Goal: Transaction & Acquisition: Purchase product/service

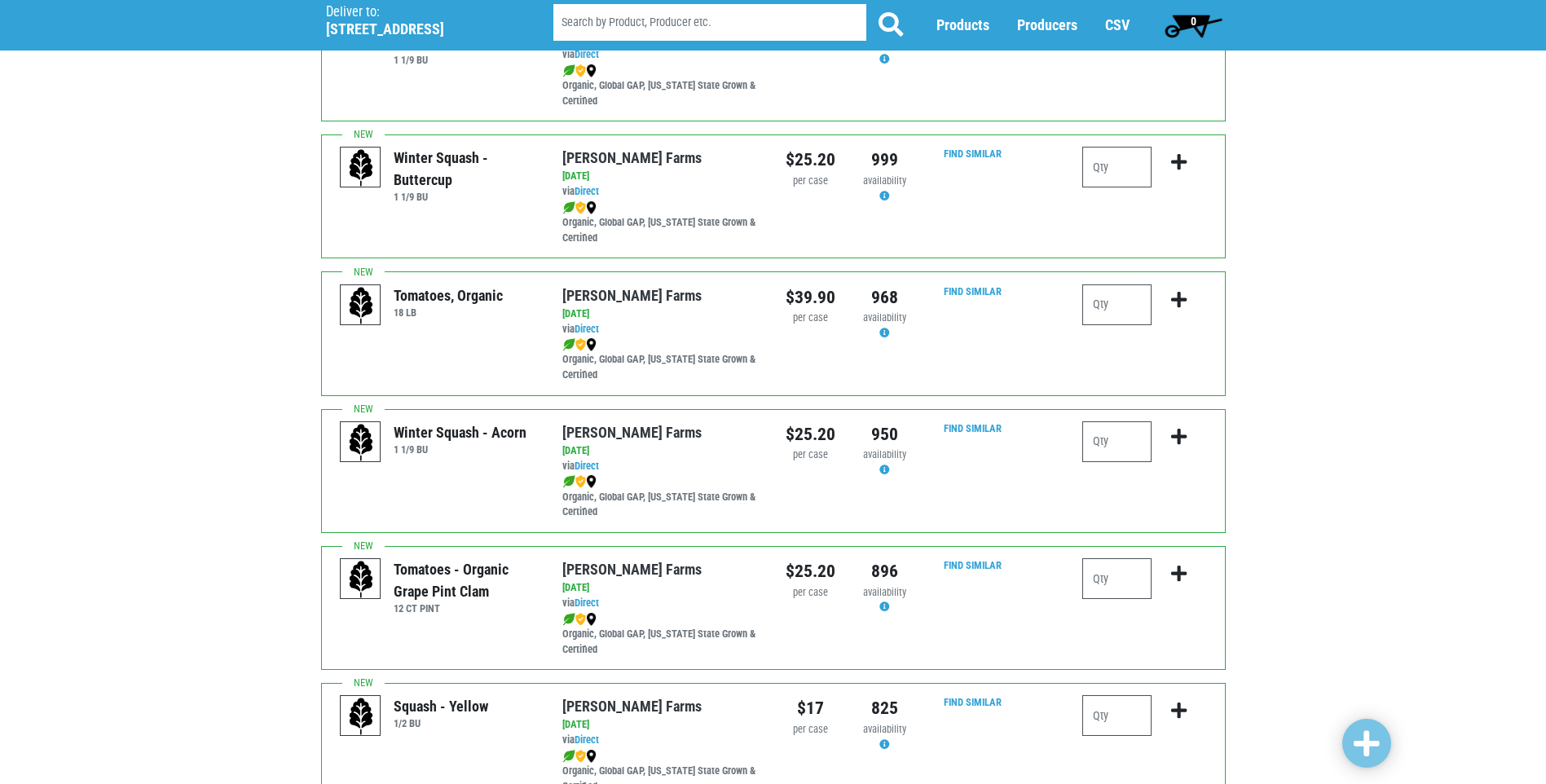
scroll to position [326, 0]
click at [1107, 291] on input "number" at bounding box center [1116, 305] width 69 height 41
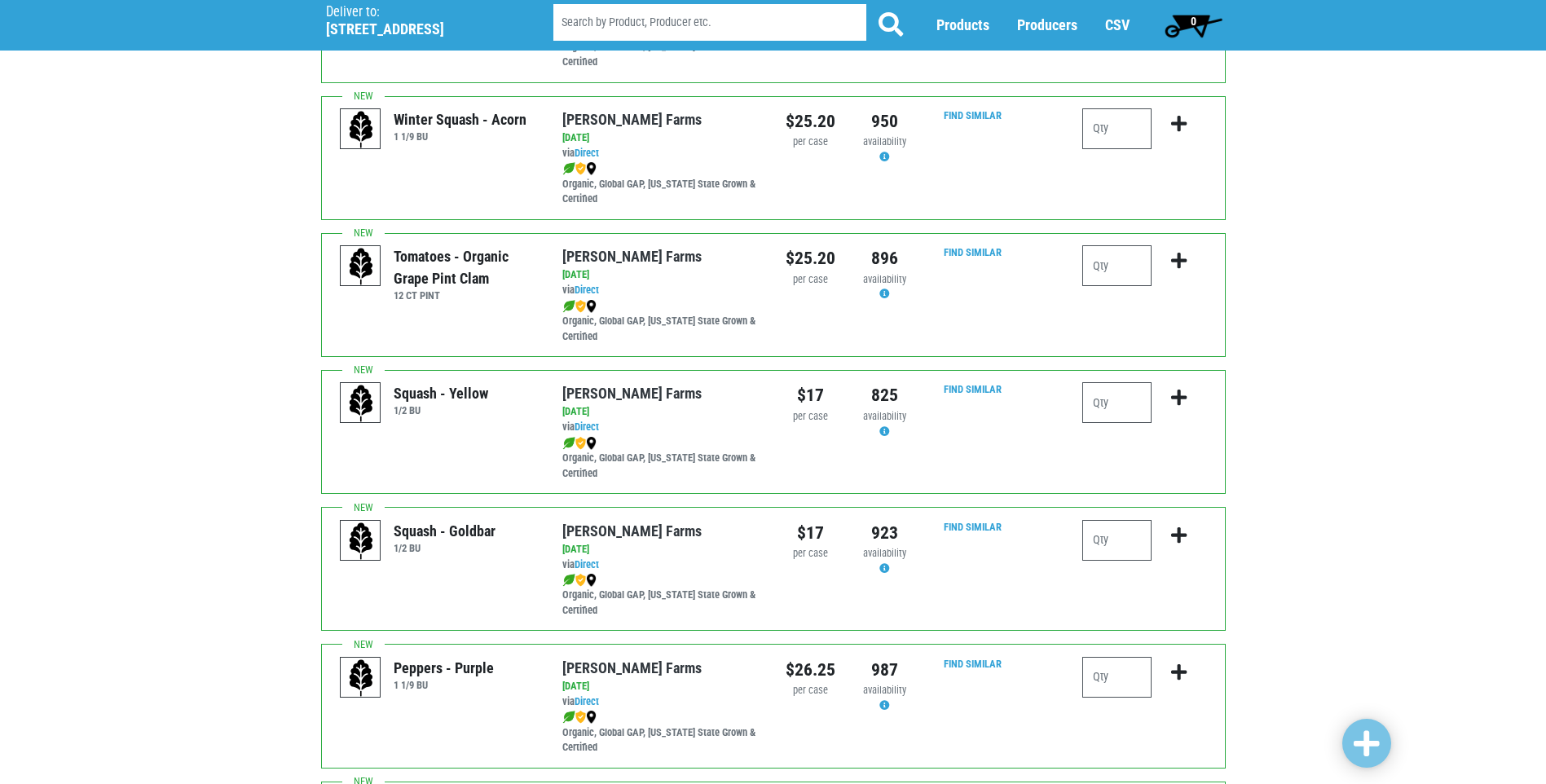
scroll to position [652, 0]
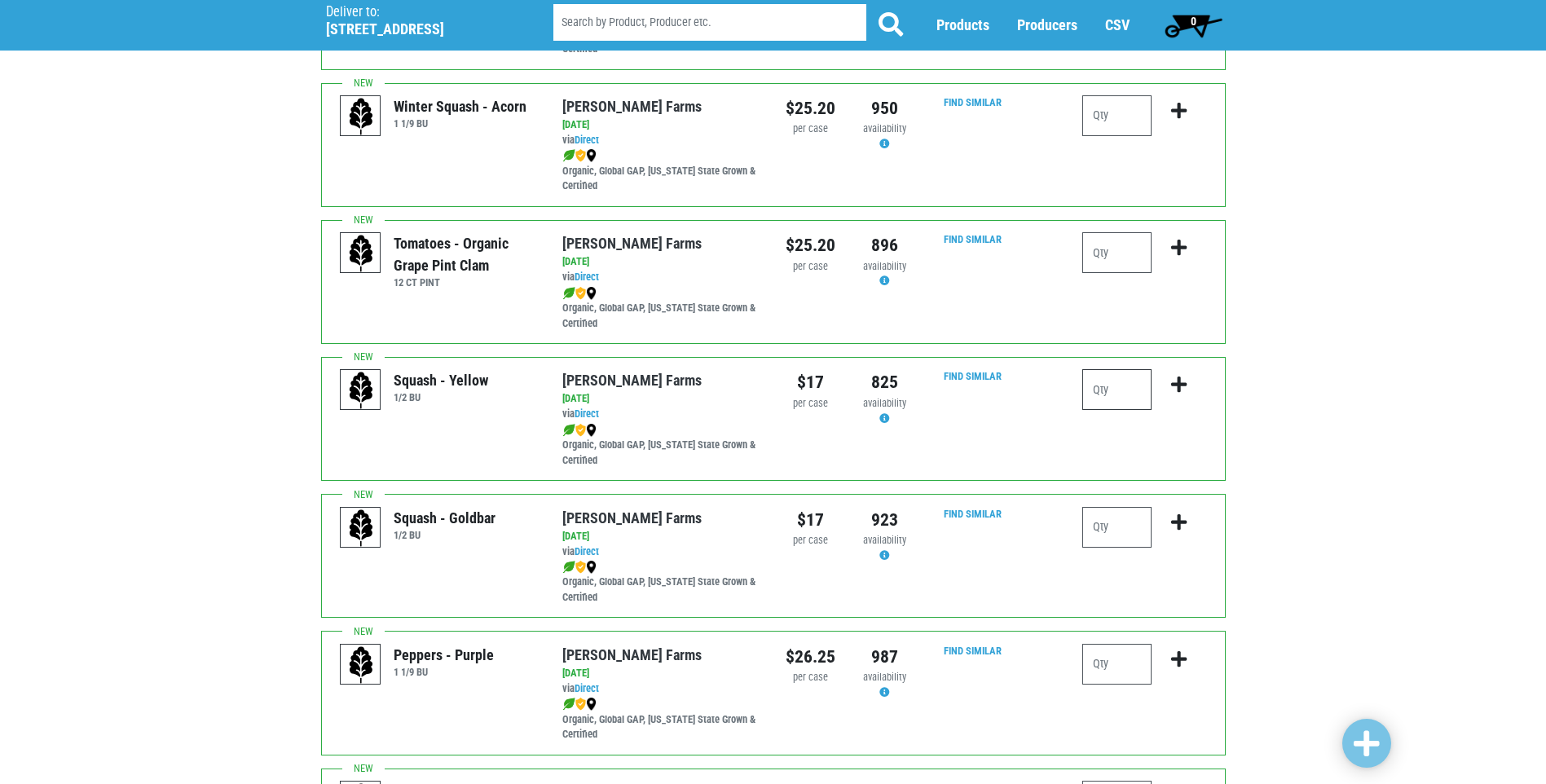
click at [1121, 386] on input "number" at bounding box center [1116, 389] width 69 height 41
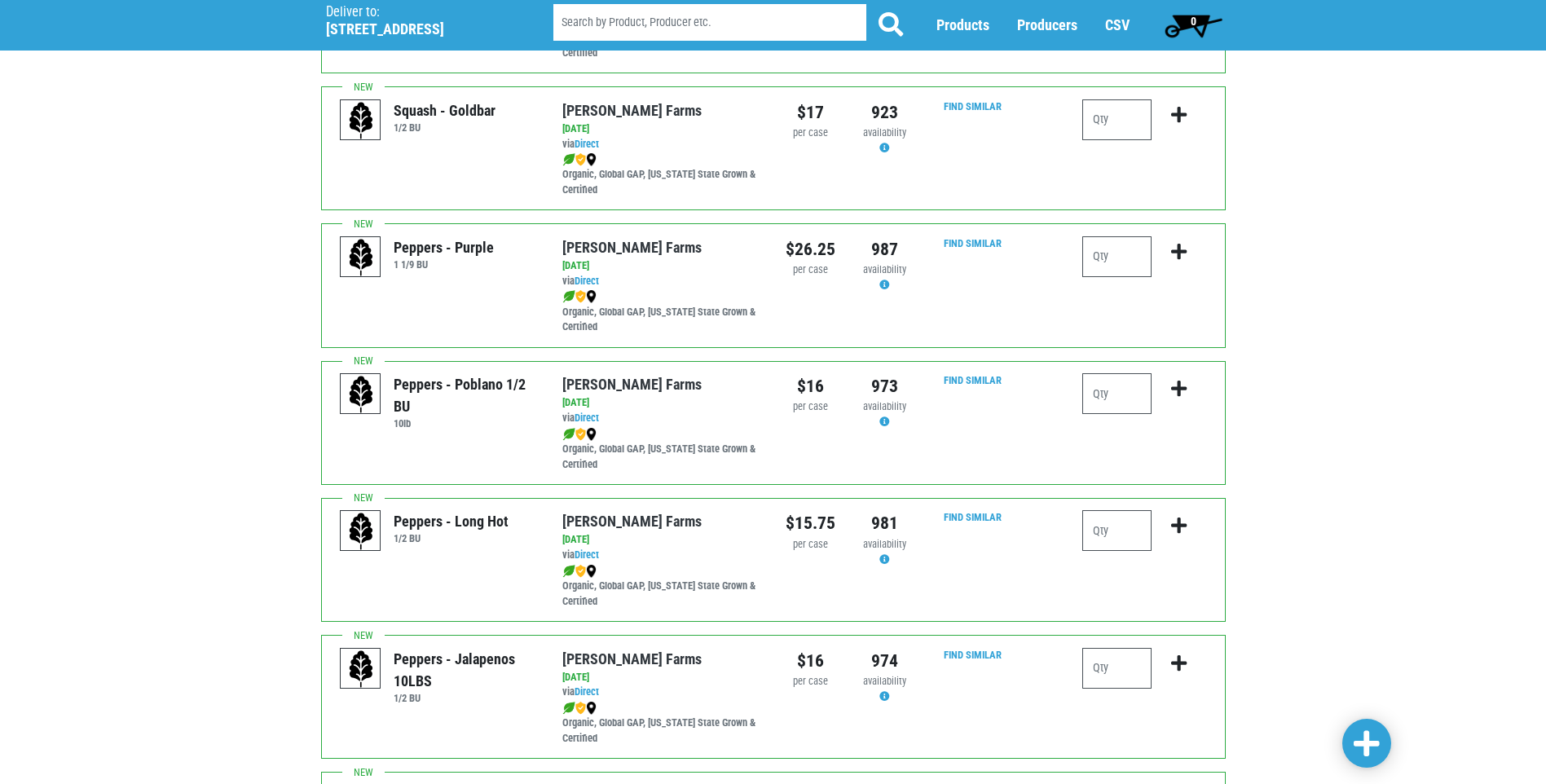
scroll to position [1467, 0]
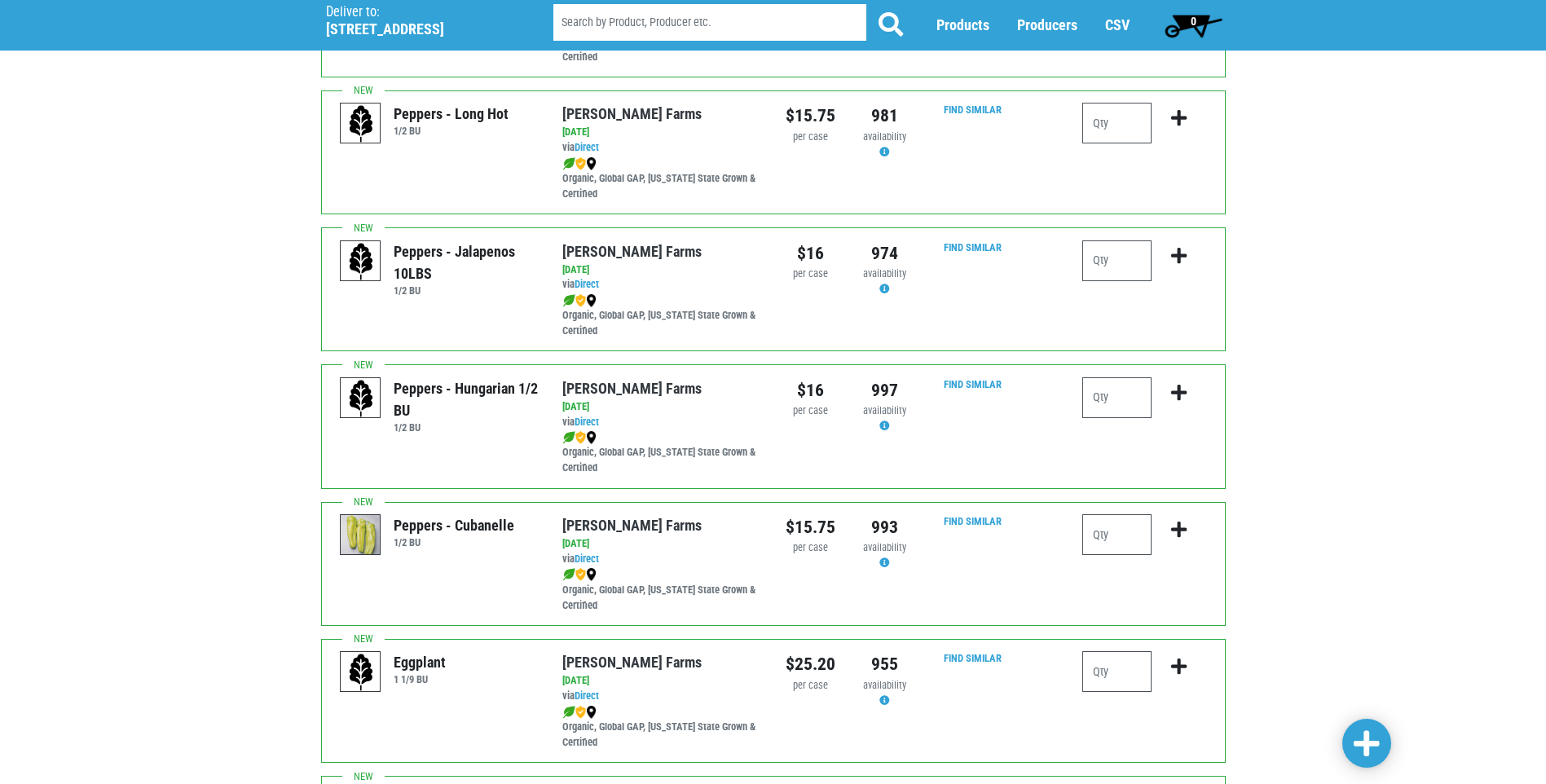
type input "2"
click at [1100, 264] on input "number" at bounding box center [1116, 260] width 69 height 41
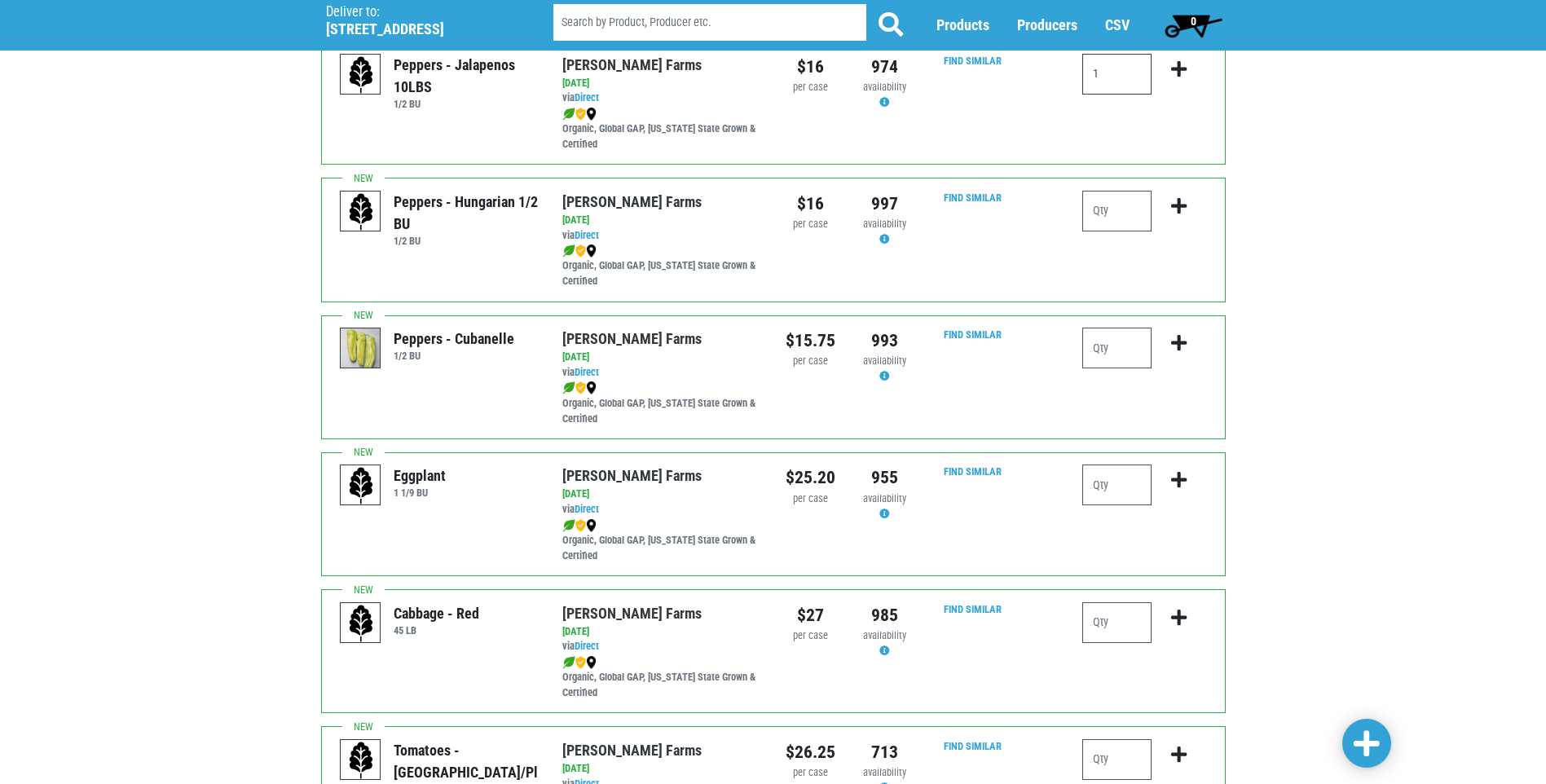
scroll to position [1711, 0]
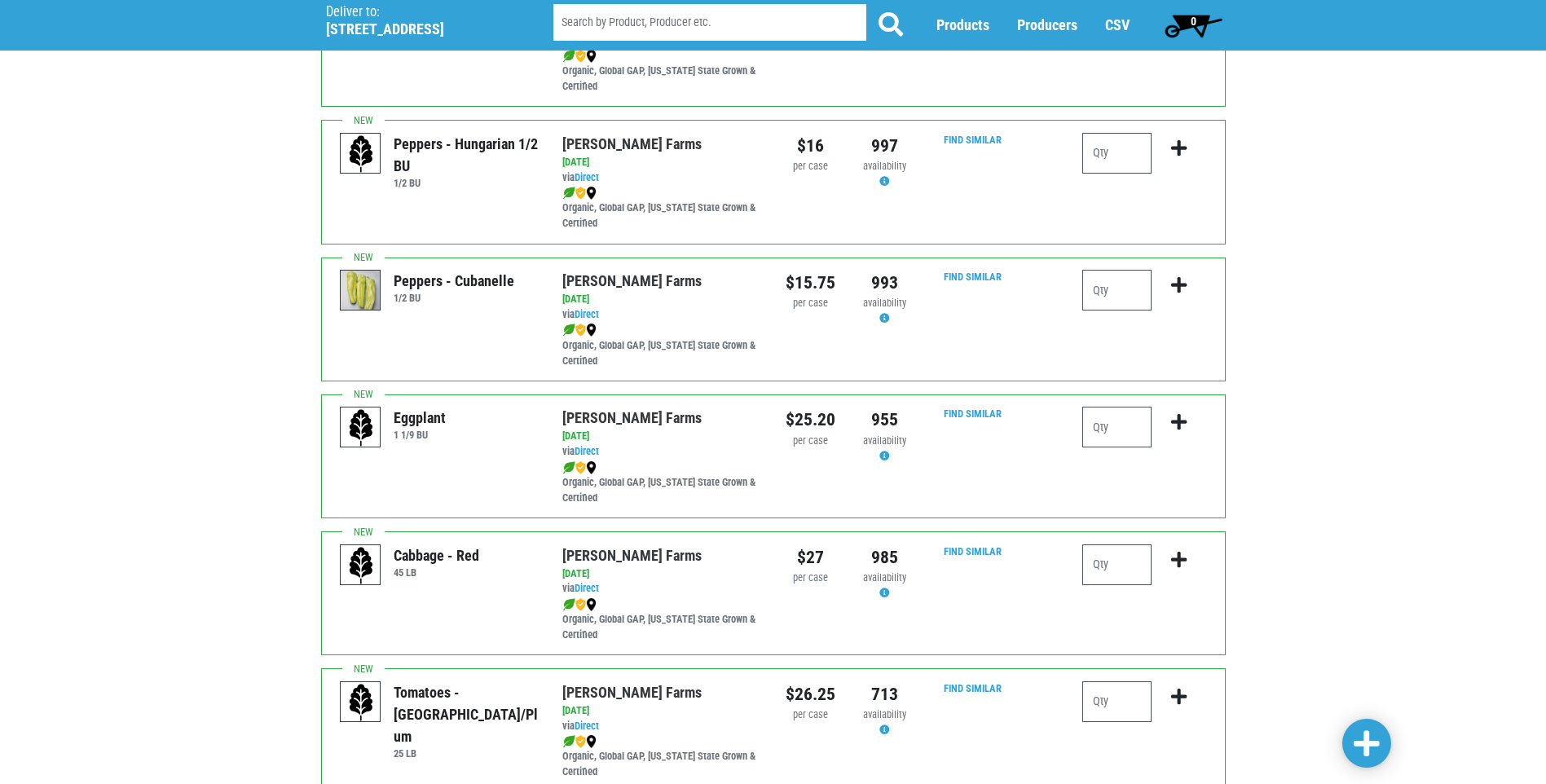
type input "1"
click at [1096, 440] on input "number" at bounding box center [1116, 427] width 69 height 41
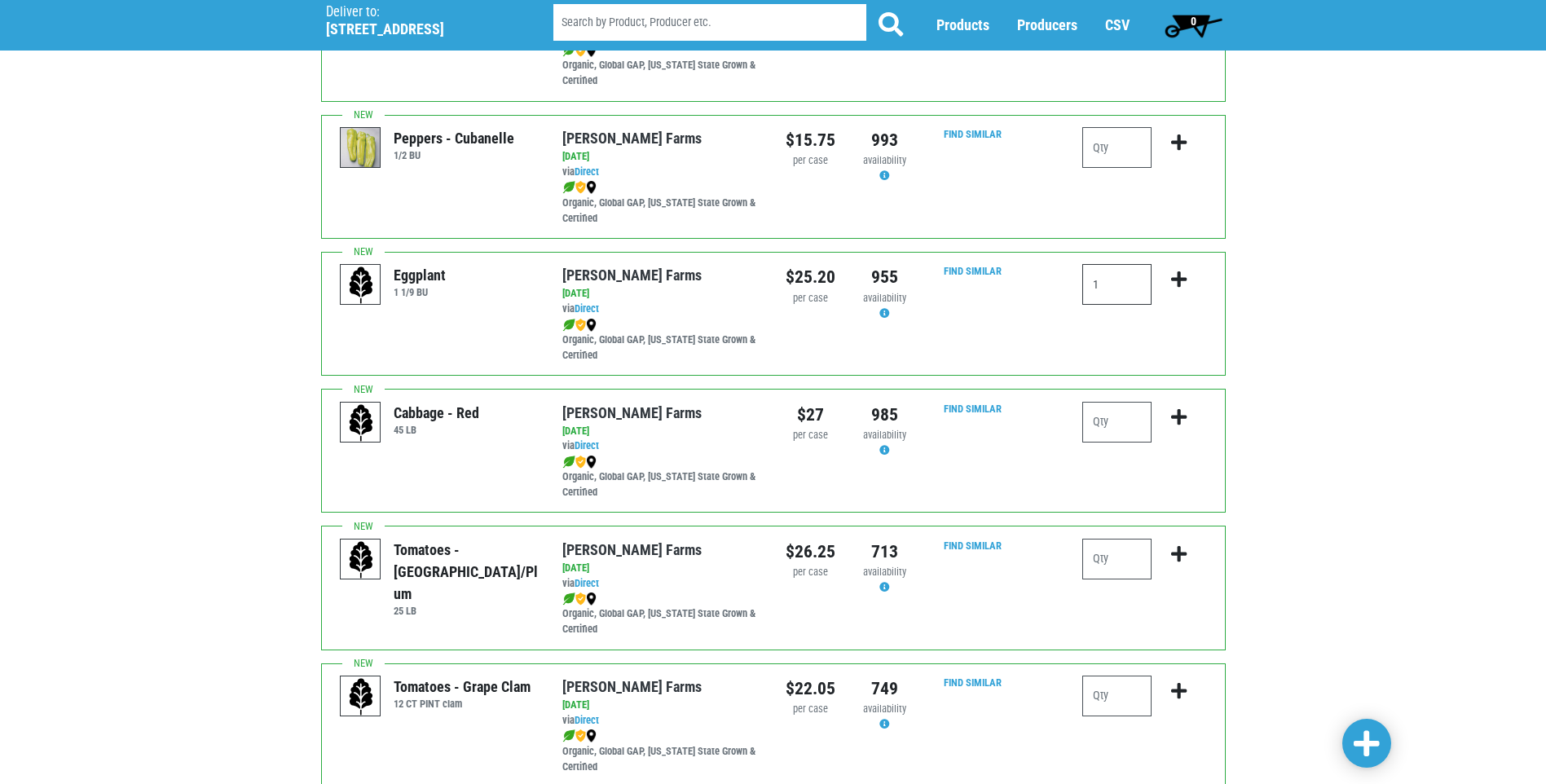
scroll to position [1874, 0]
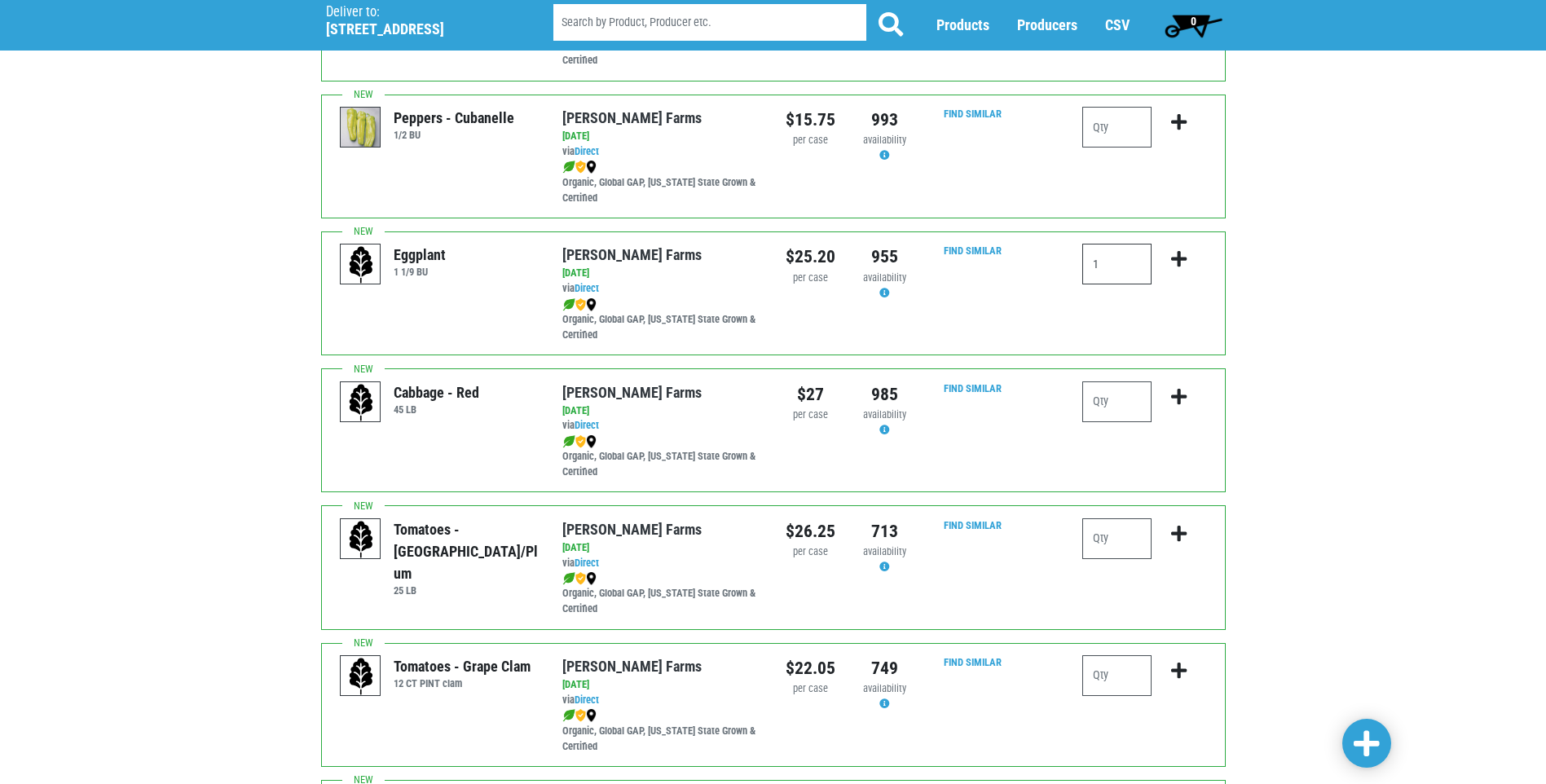
type input "1"
click at [1118, 535] on input "number" at bounding box center [1116, 538] width 69 height 41
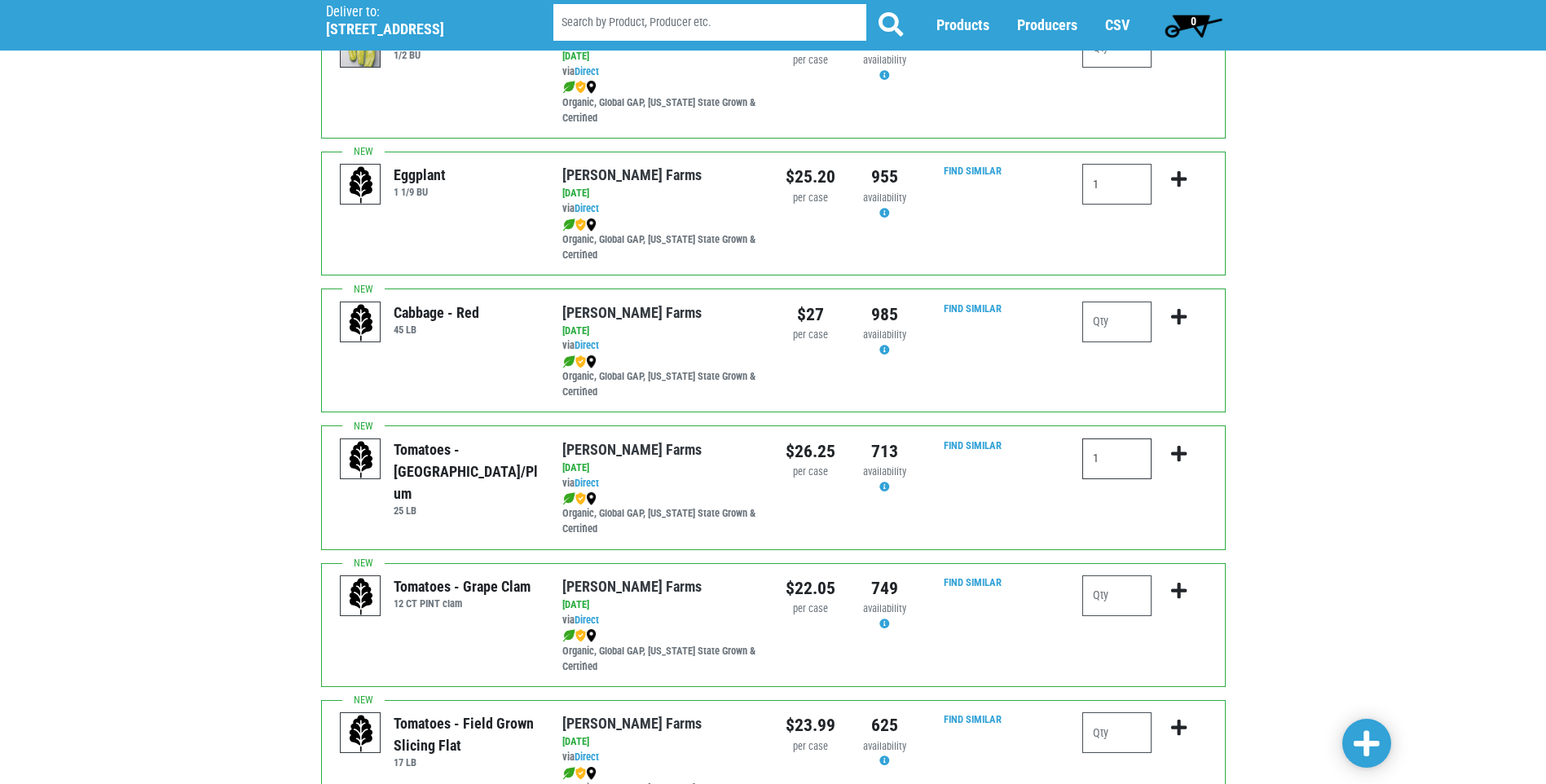
scroll to position [1956, 0]
type input "1"
click at [1114, 615] on div at bounding box center [1116, 601] width 69 height 54
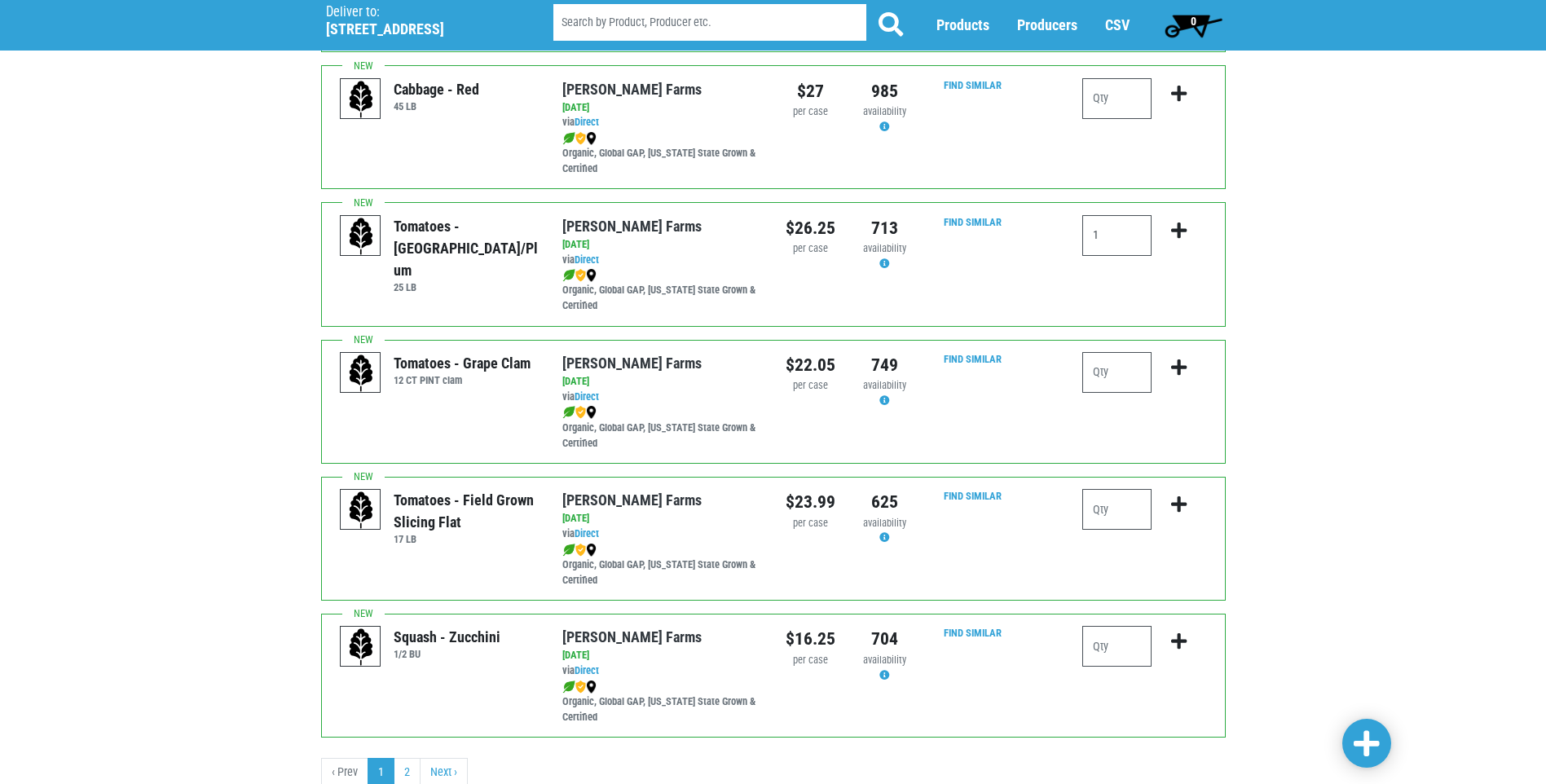
scroll to position [2200, 0]
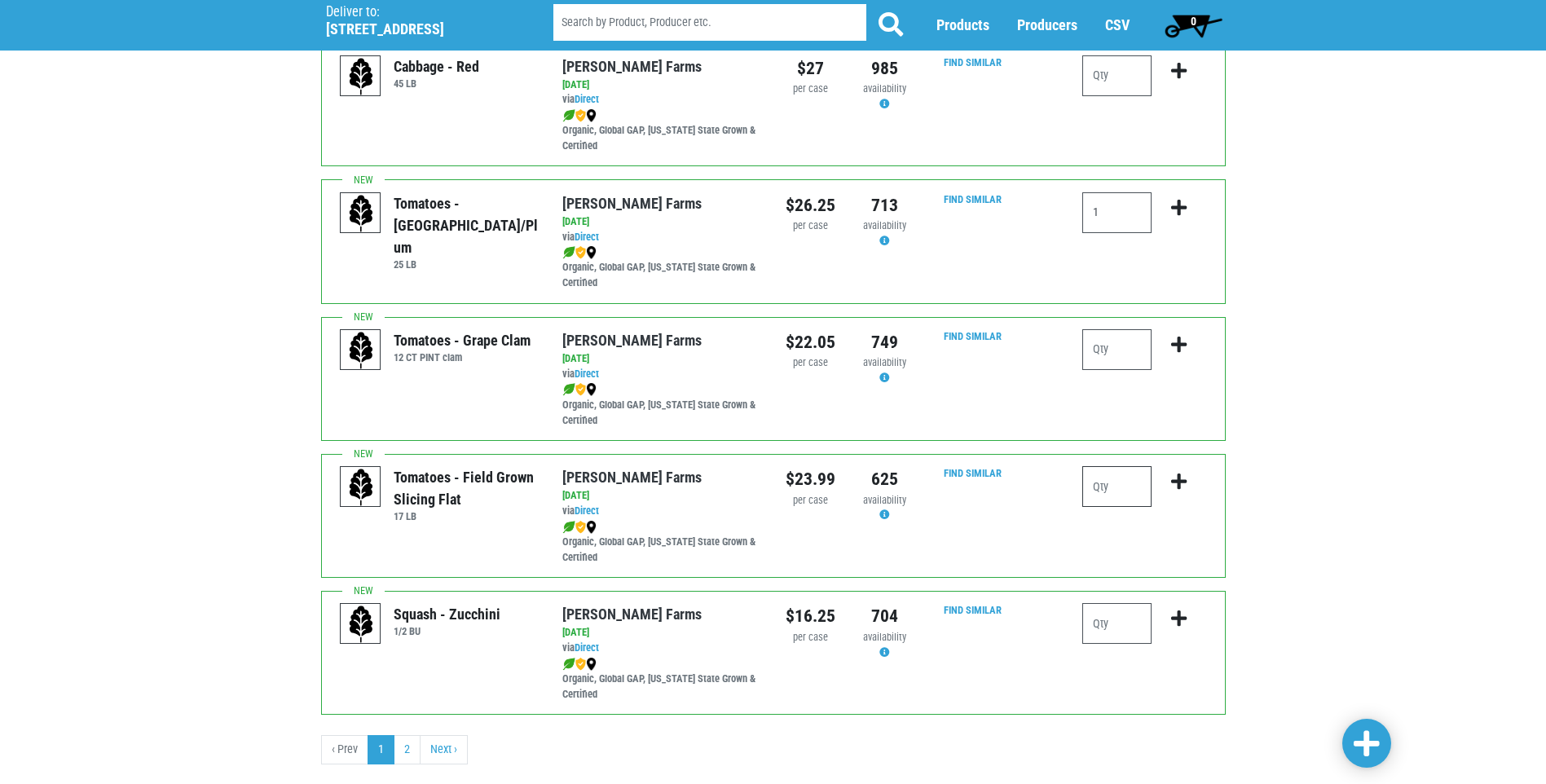
click at [1122, 497] on input "number" at bounding box center [1116, 486] width 69 height 41
type input "2"
click at [1371, 747] on span at bounding box center [1367, 743] width 26 height 29
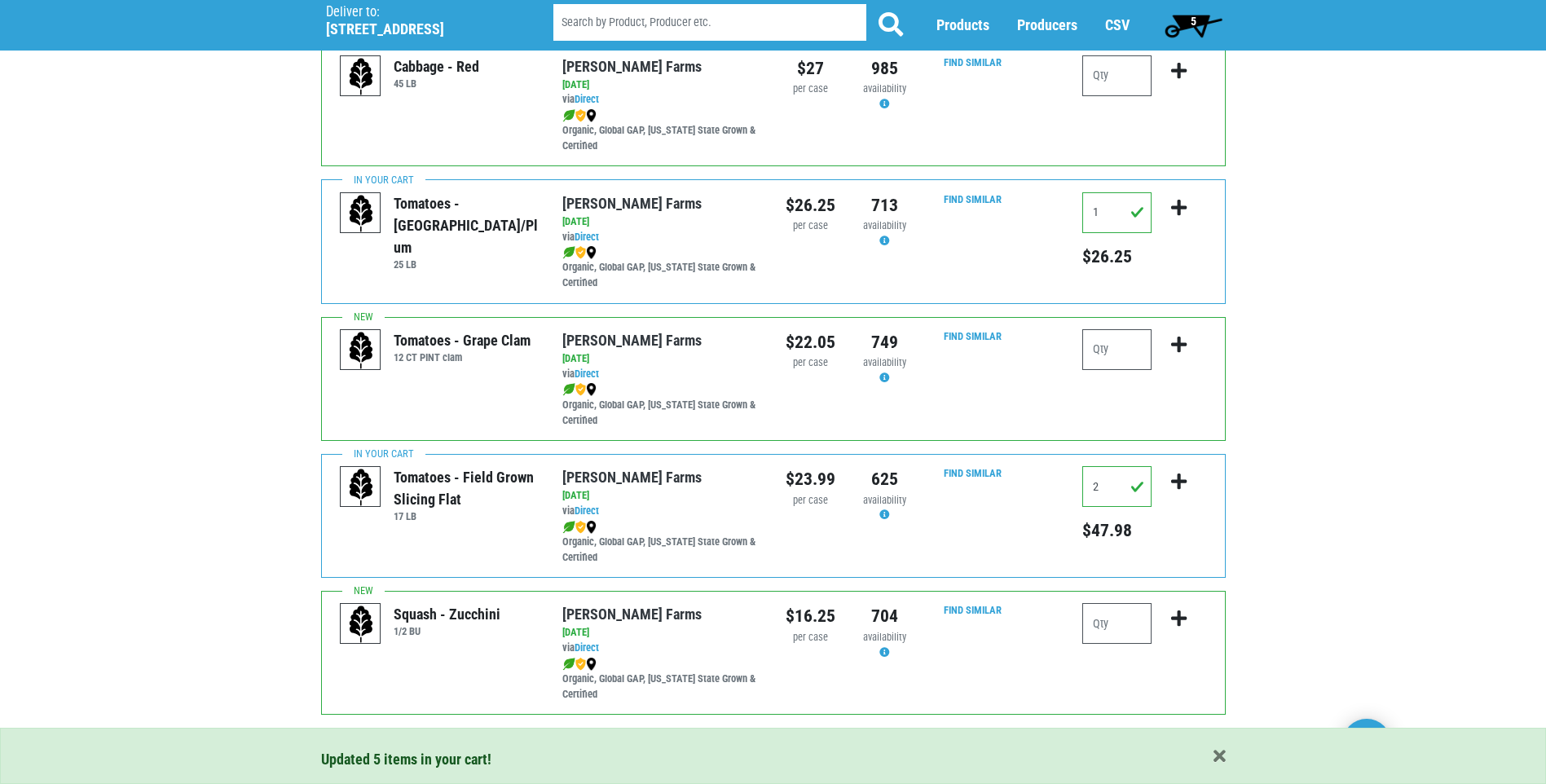
click at [411, 748] on div "Updated 5 items in your cart!" at bounding box center [773, 758] width 905 height 22
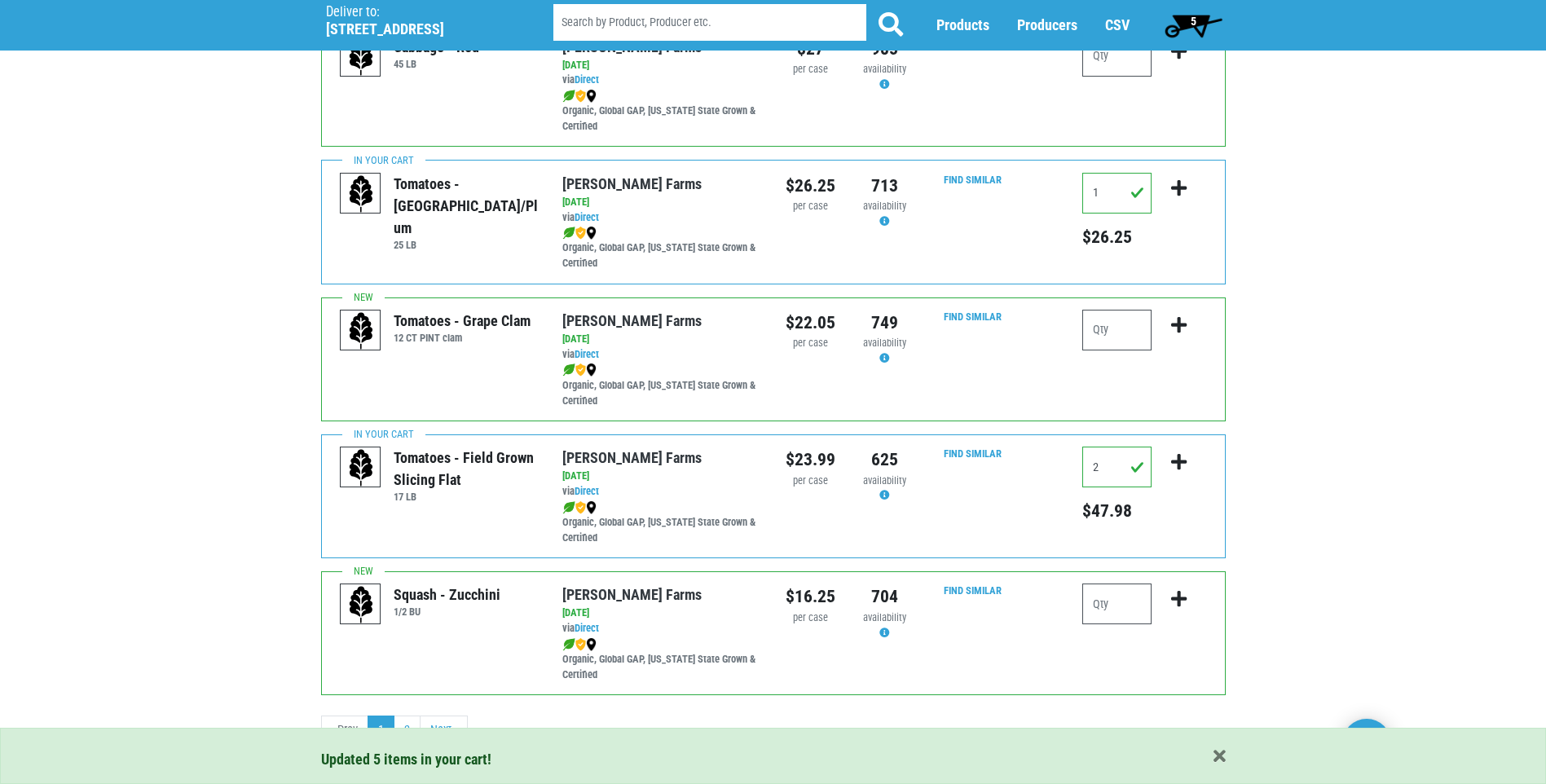
scroll to position [2234, 0]
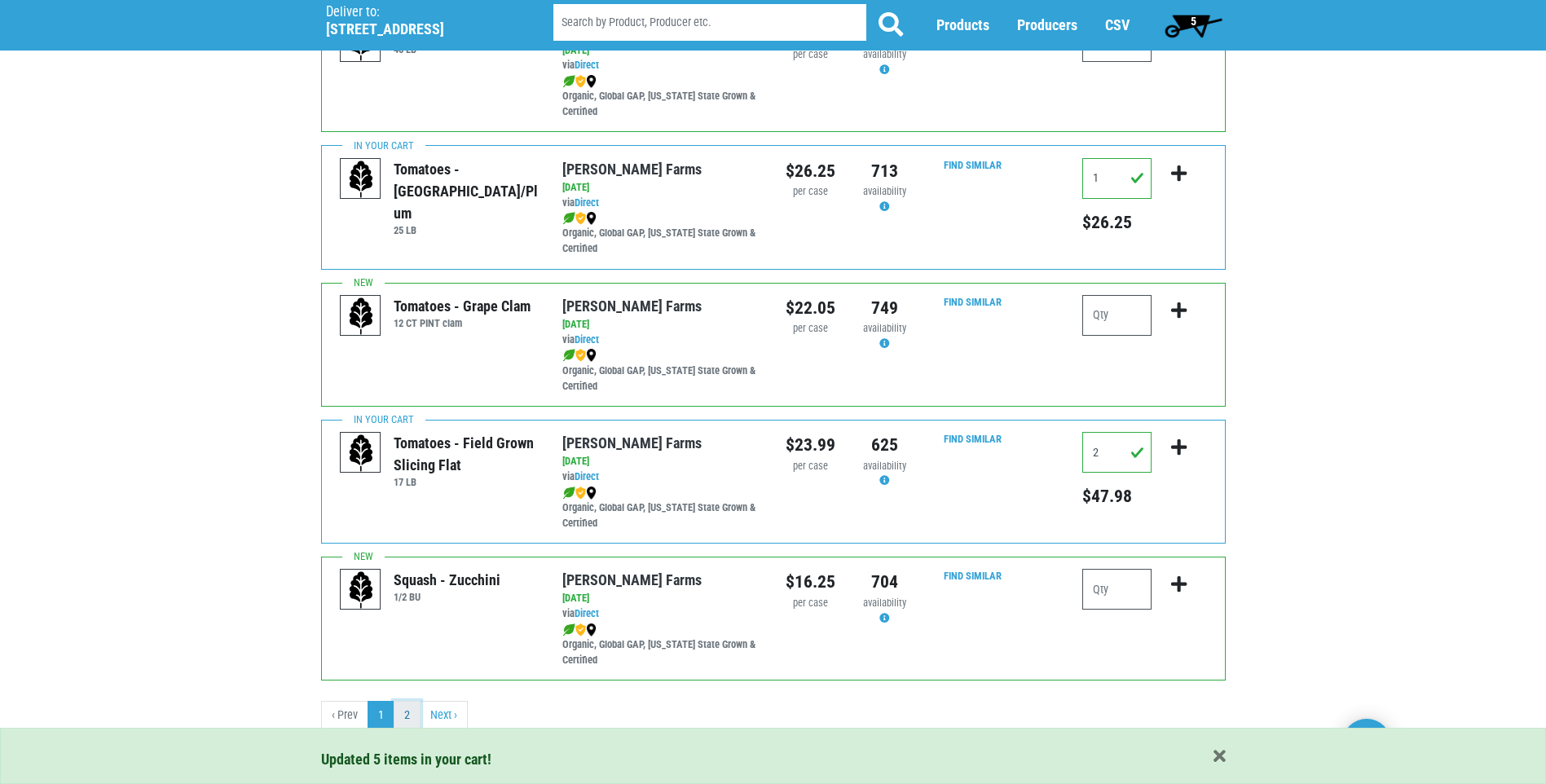
click at [415, 709] on link "2" at bounding box center [407, 715] width 26 height 29
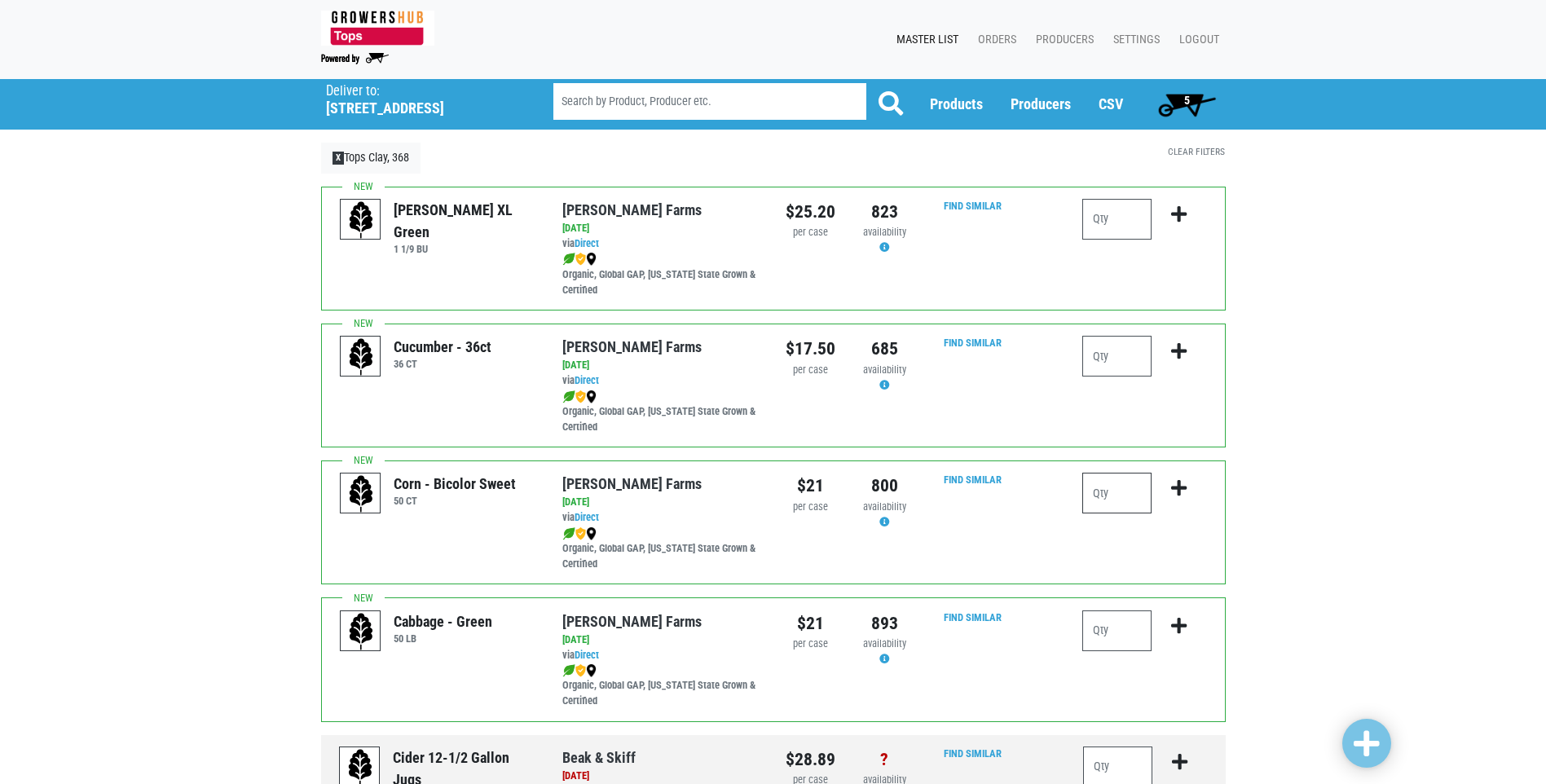
click at [1090, 501] on input "number" at bounding box center [1116, 493] width 69 height 41
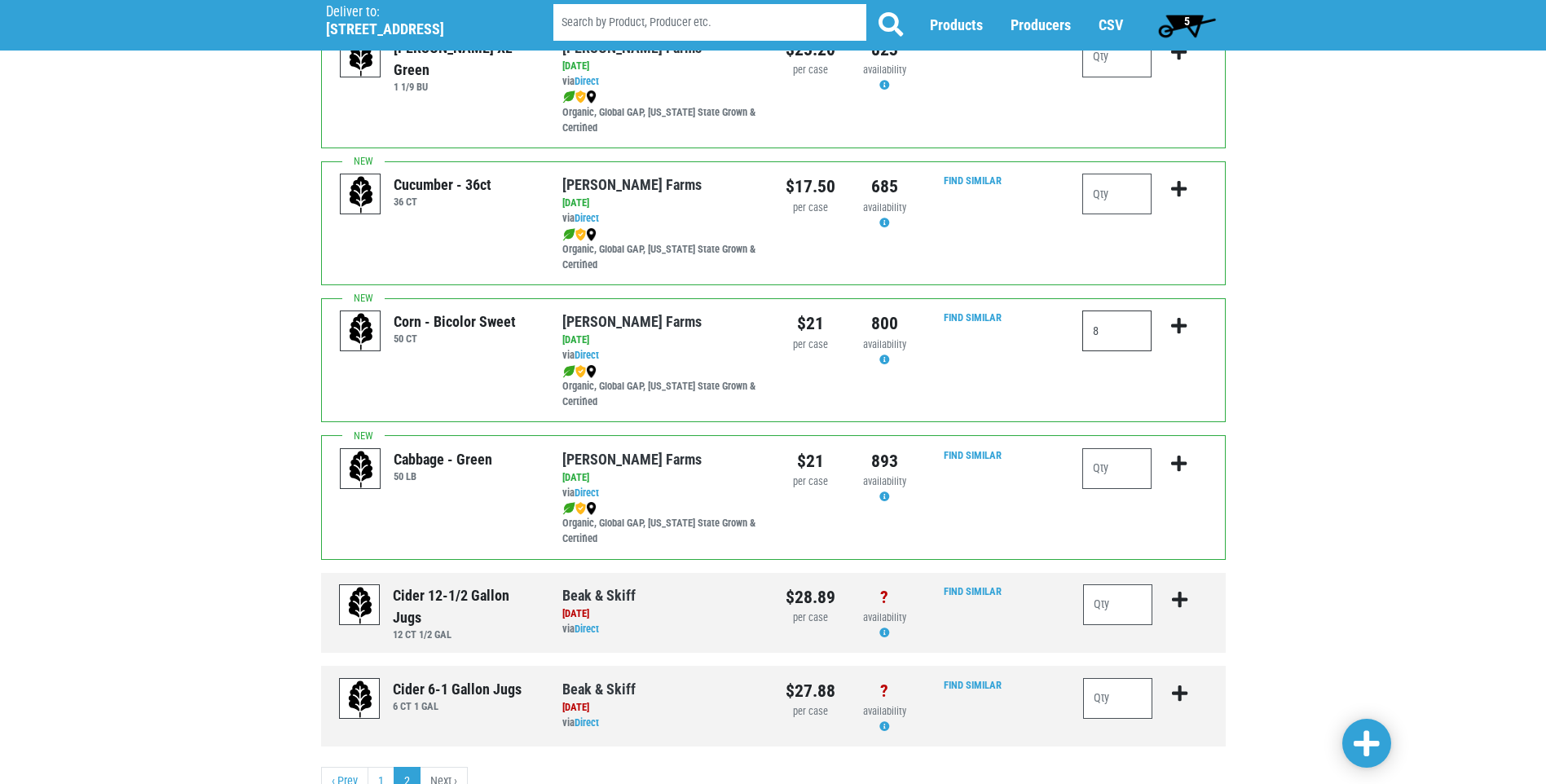
scroll to position [163, 0]
type input "8"
click at [1139, 478] on input "number" at bounding box center [1116, 467] width 69 height 41
type input "1"
click at [1371, 746] on span at bounding box center [1367, 743] width 26 height 29
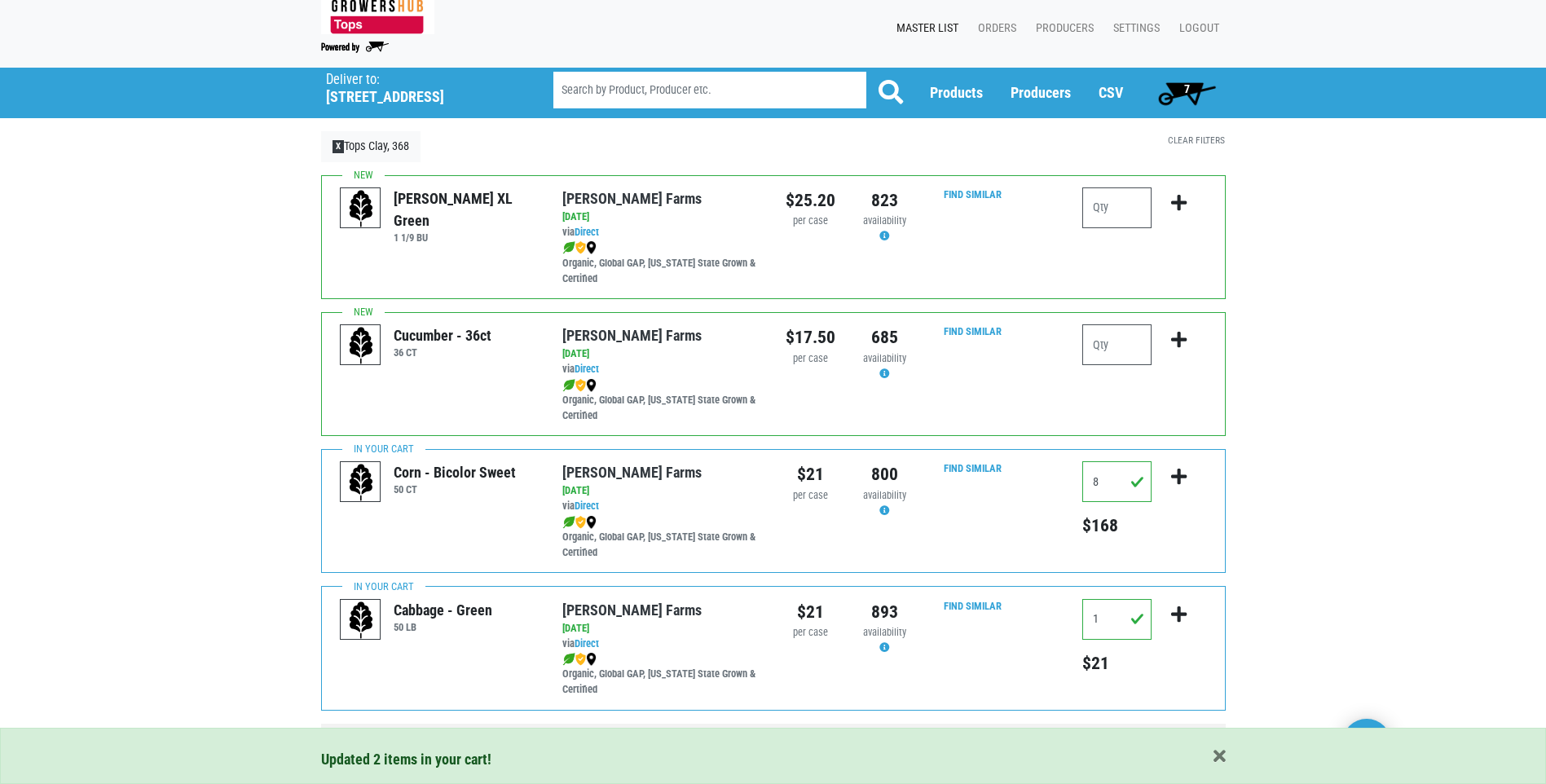
scroll to position [0, 0]
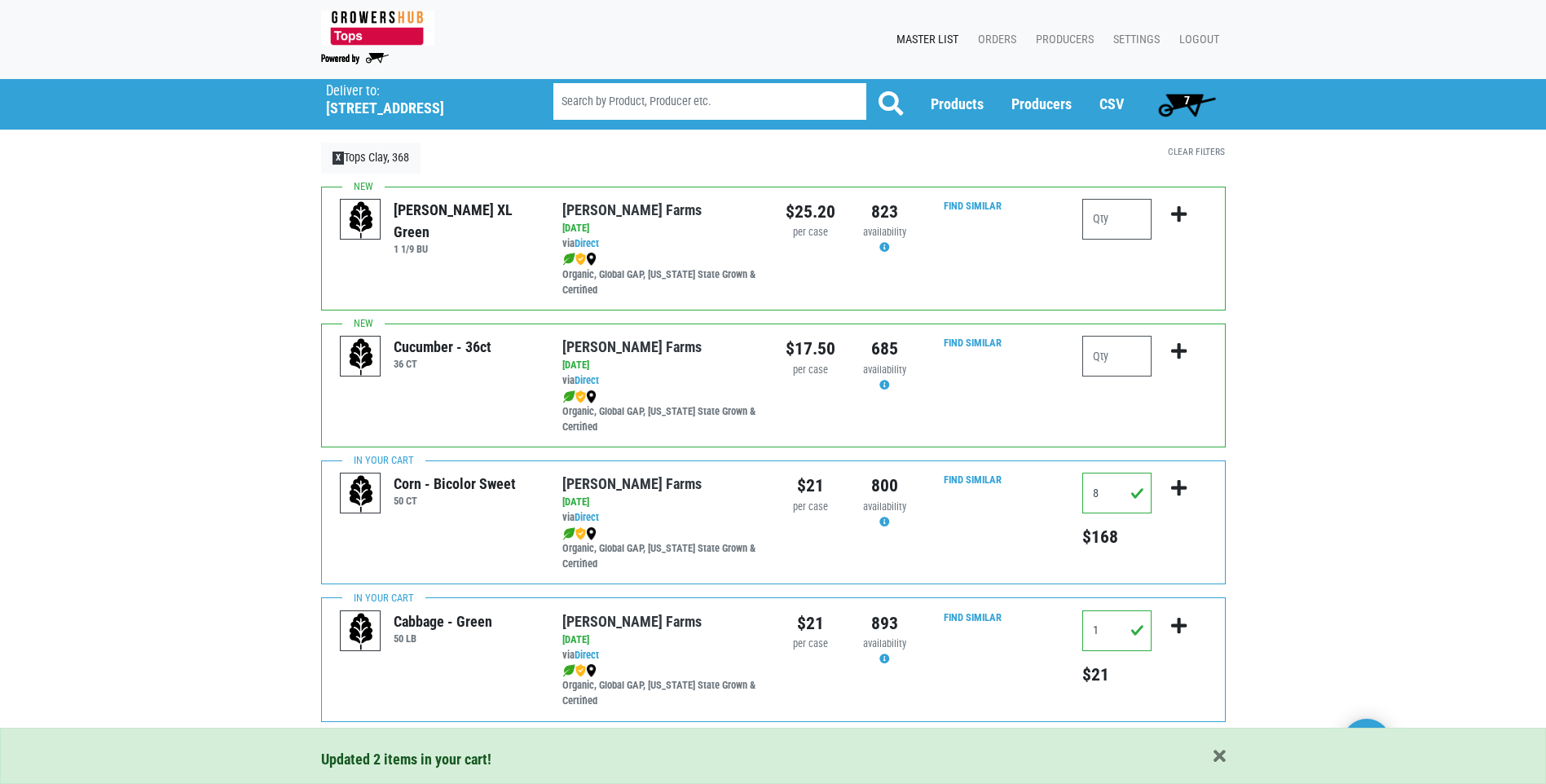
click at [1206, 102] on span "7" at bounding box center [1186, 104] width 73 height 32
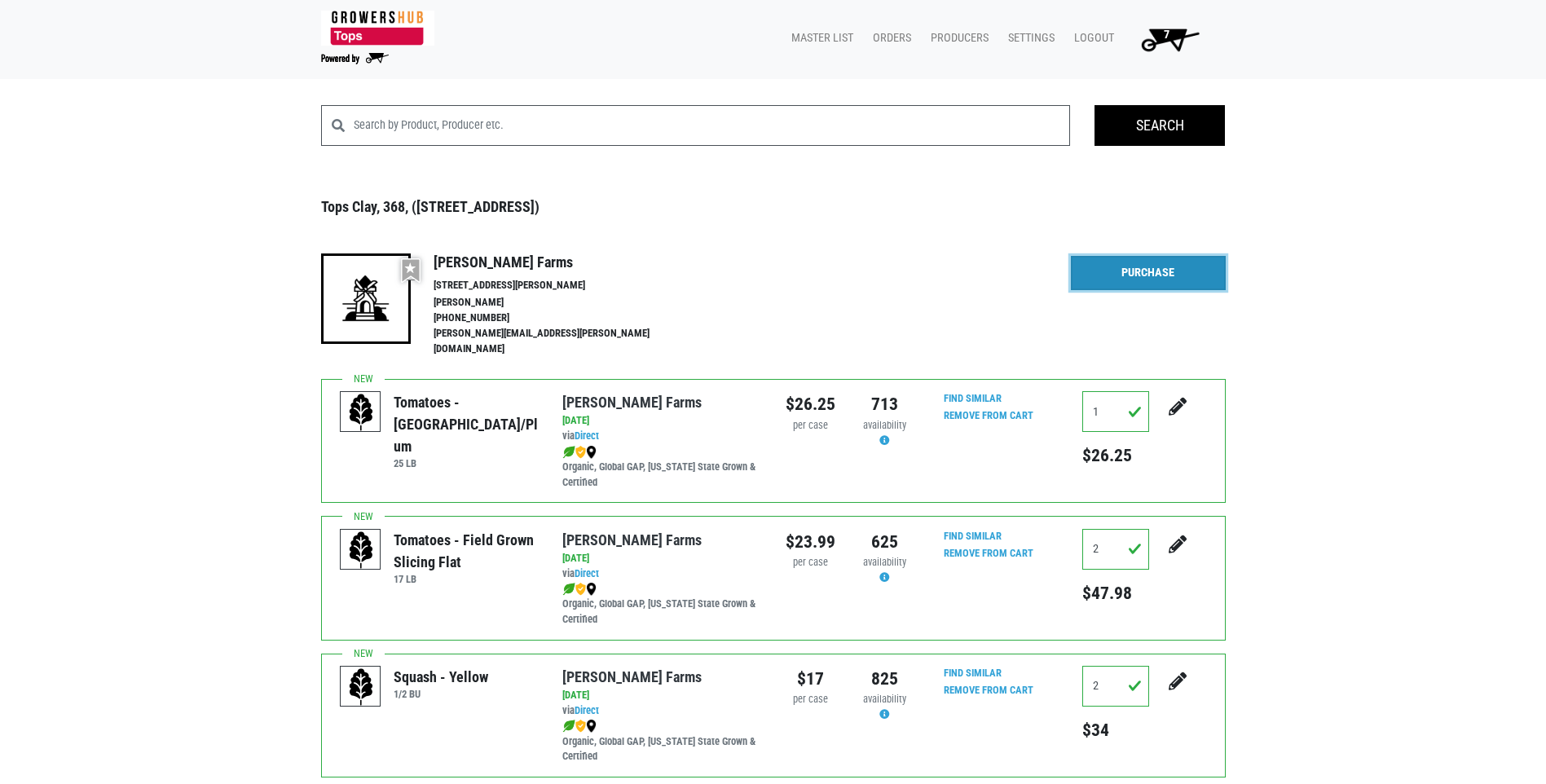
click at [1100, 271] on link "Purchase" at bounding box center [1149, 273] width 155 height 34
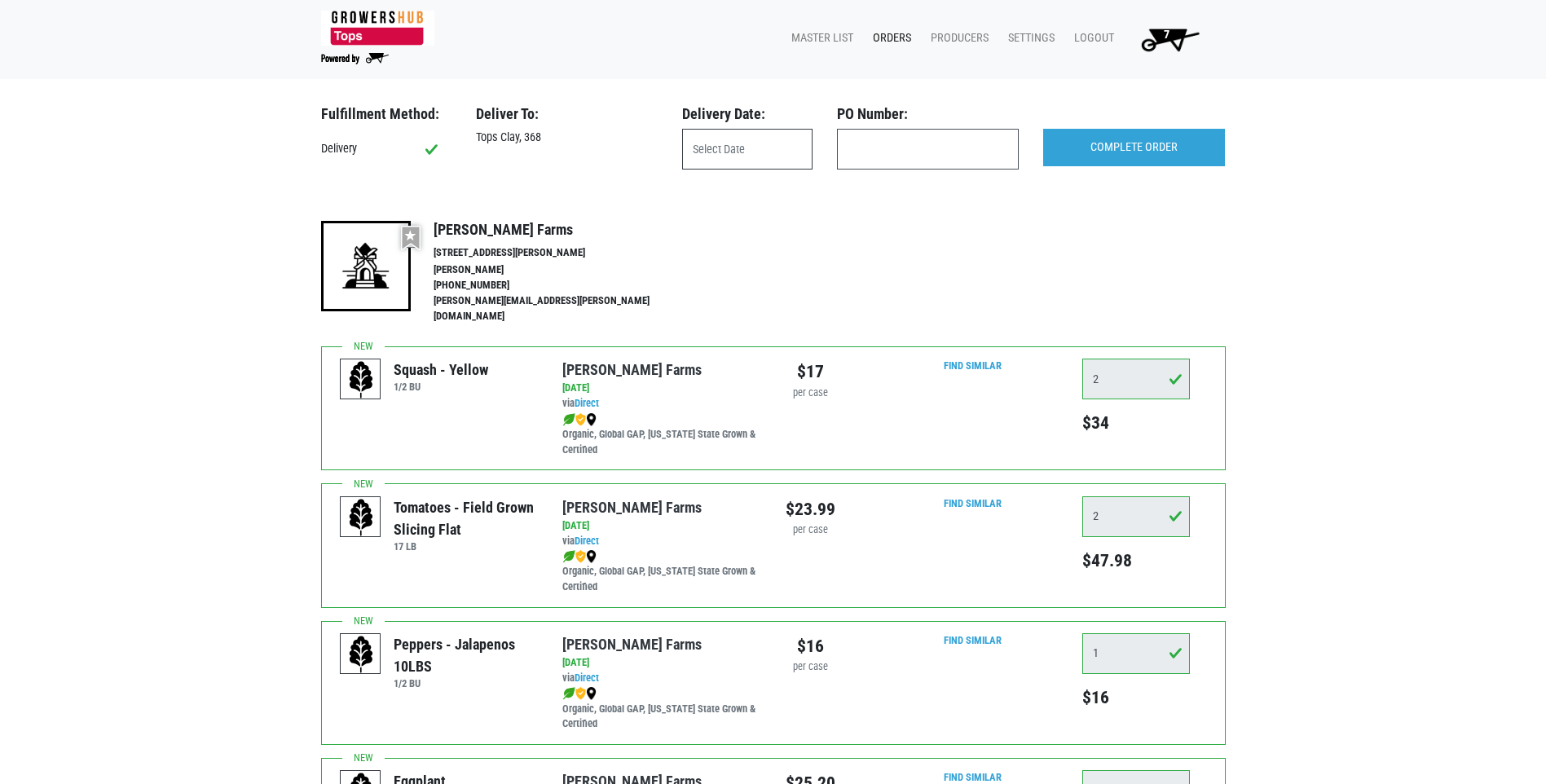
click at [788, 144] on input "text" at bounding box center [747, 148] width 131 height 41
click at [917, 334] on span "23" at bounding box center [916, 333] width 32 height 32
type input "[DATE]"
click at [1097, 157] on input "COMPLETE ORDER" at bounding box center [1134, 148] width 182 height 38
